Goal: Transaction & Acquisition: Purchase product/service

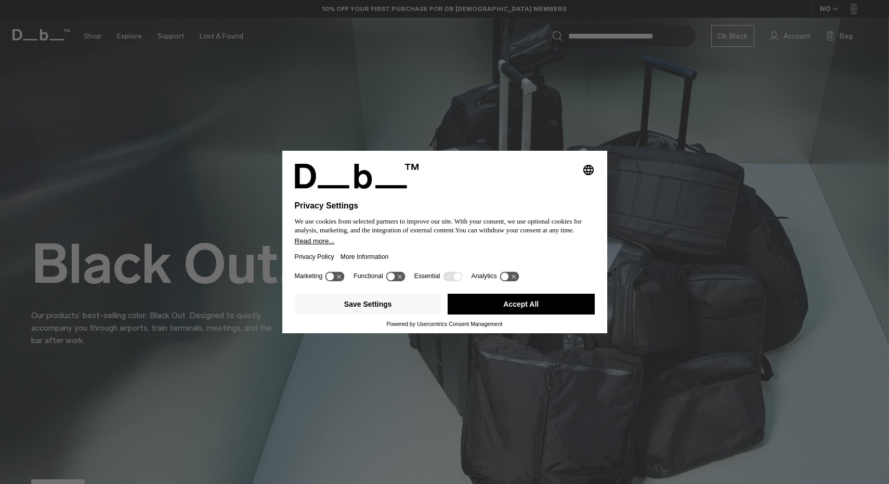
click at [530, 312] on button "Accept All" at bounding box center [520, 304] width 147 height 21
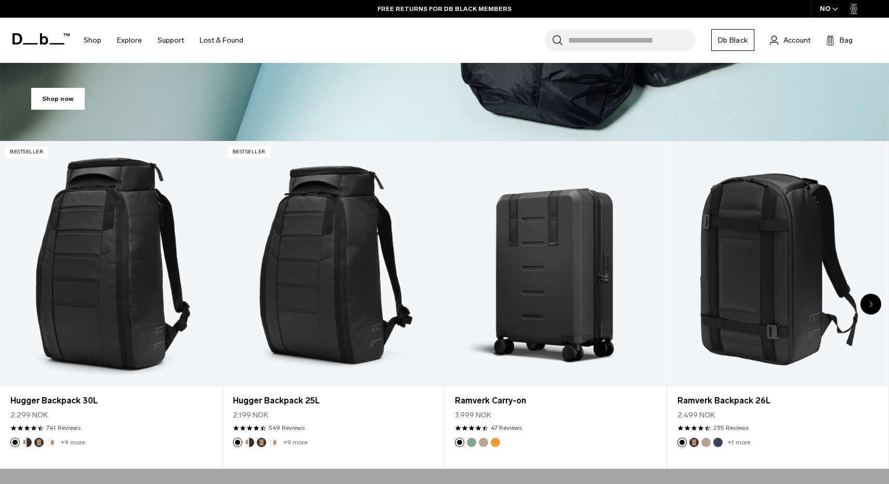
scroll to position [369, 0]
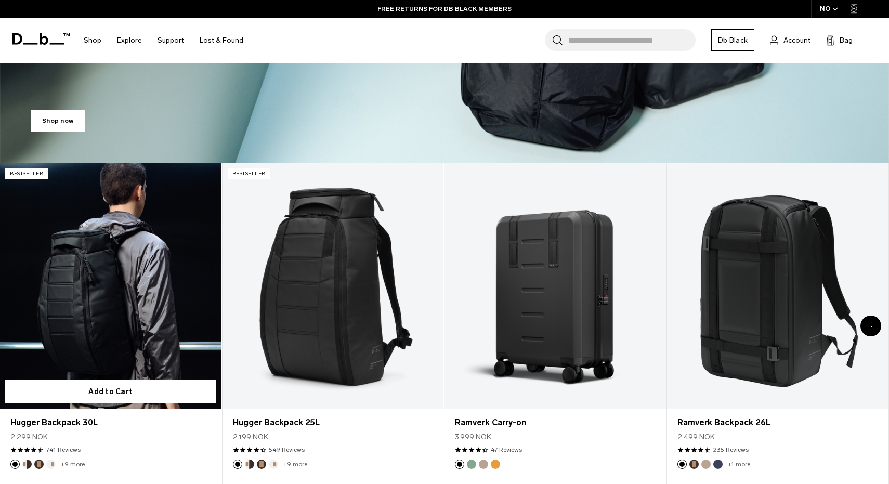
click at [175, 301] on link "Hugger Backpack 30L" at bounding box center [110, 286] width 221 height 246
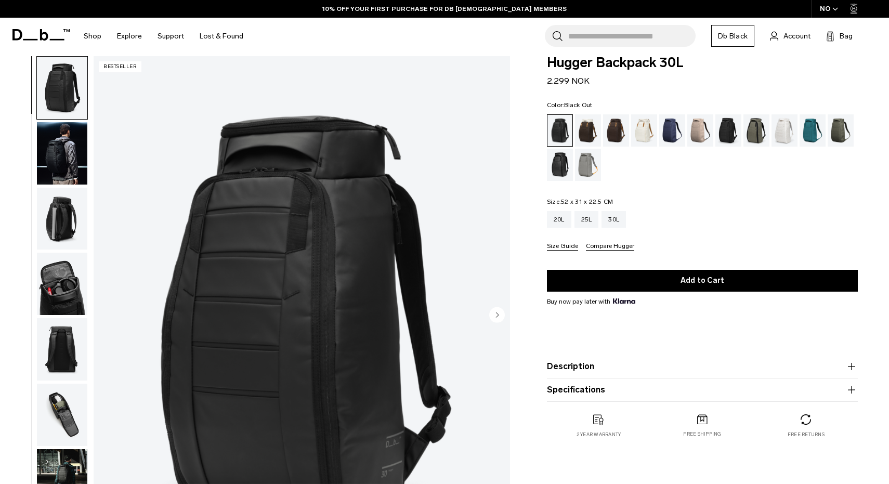
click at [493, 315] on circle "Next slide" at bounding box center [497, 315] width 16 height 16
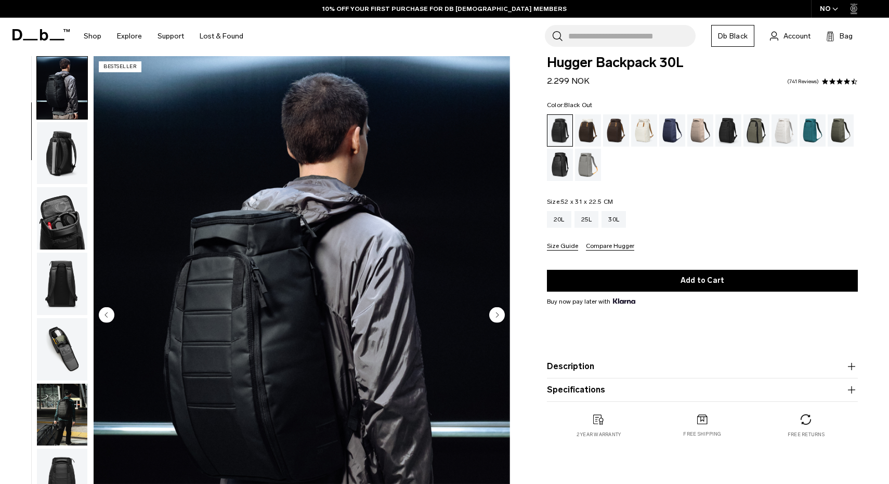
click at [493, 315] on circle "Next slide" at bounding box center [497, 315] width 16 height 16
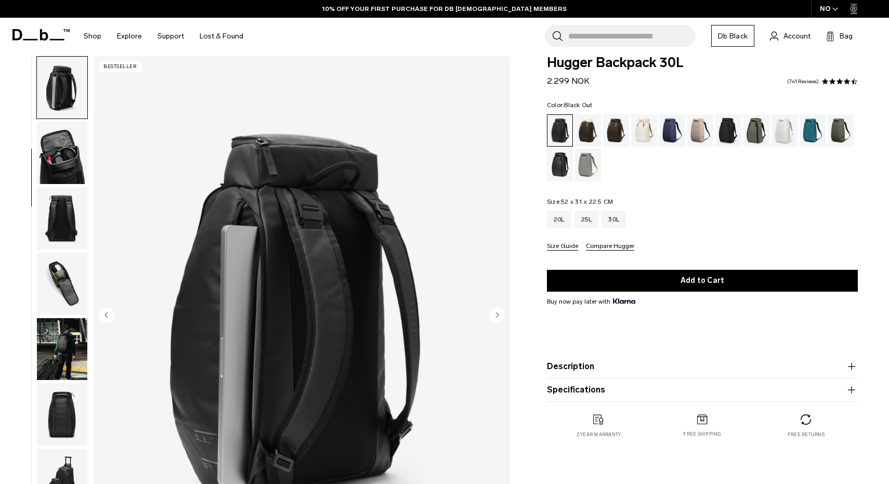
click at [493, 315] on circle "Next slide" at bounding box center [497, 315] width 16 height 16
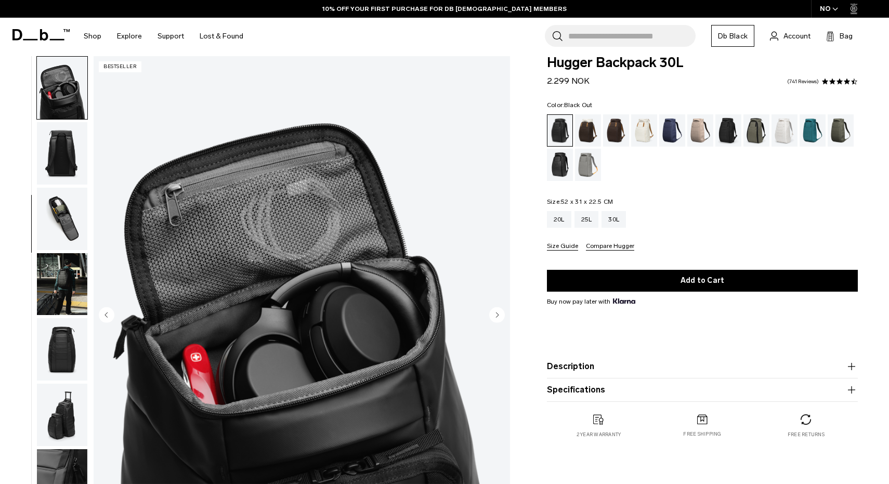
click at [493, 315] on circle "Next slide" at bounding box center [497, 315] width 16 height 16
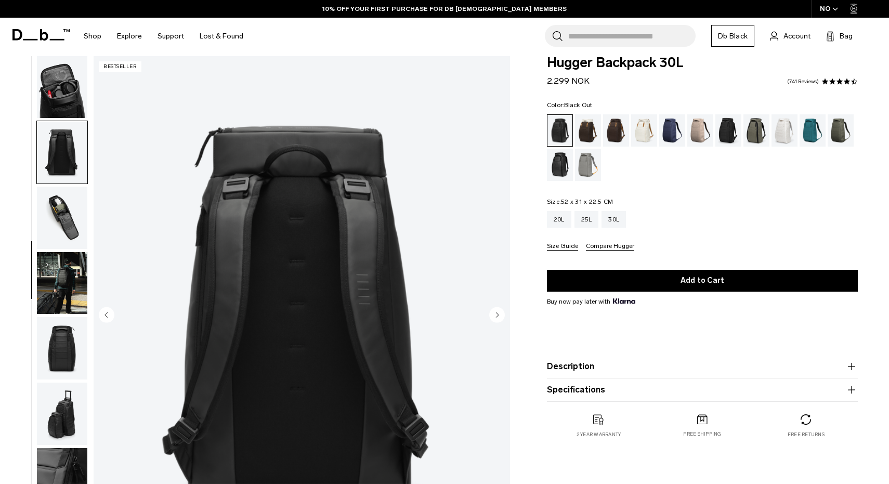
click at [493, 315] on circle "Next slide" at bounding box center [497, 315] width 16 height 16
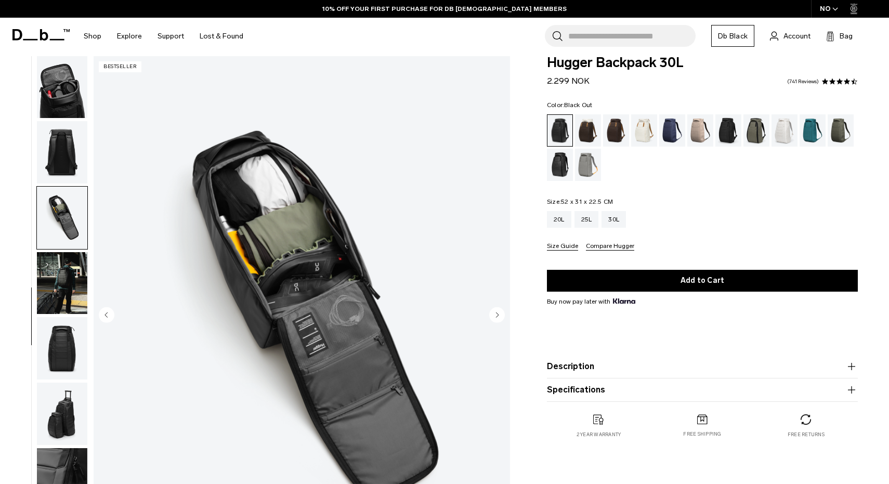
click at [493, 315] on circle "Next slide" at bounding box center [497, 315] width 16 height 16
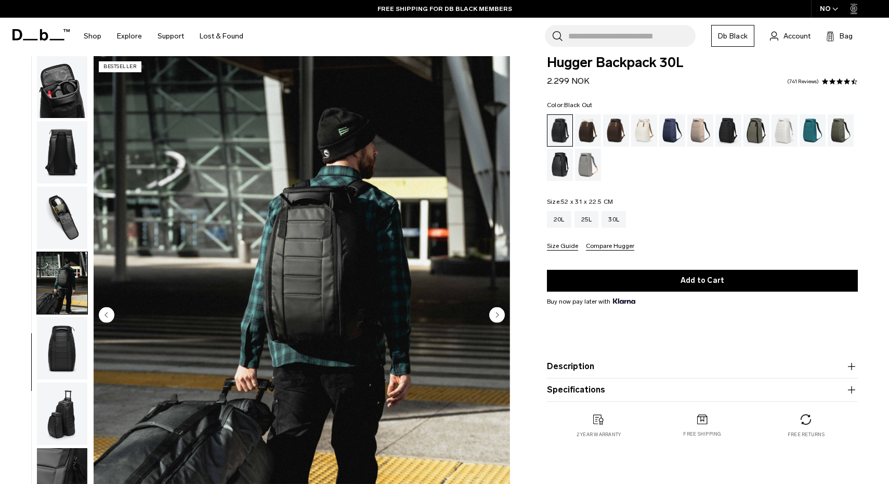
click at [493, 315] on circle "Next slide" at bounding box center [497, 315] width 16 height 16
